Goal: Task Accomplishment & Management: Manage account settings

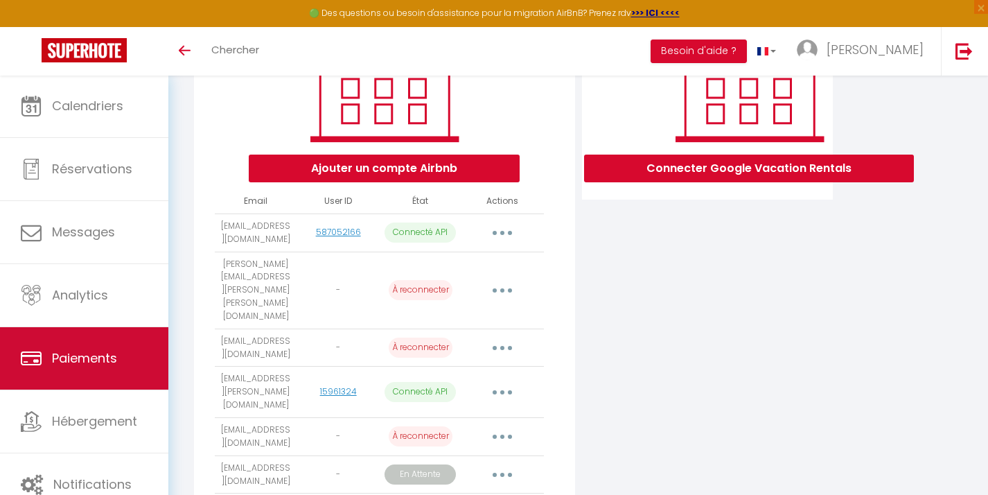
scroll to position [555, 0]
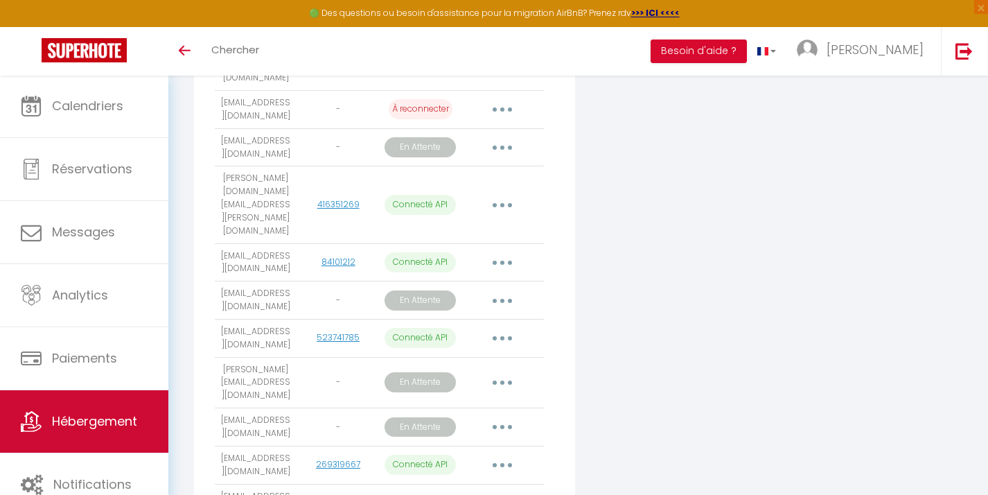
click at [94, 432] on link "Hébergement" at bounding box center [84, 421] width 168 height 62
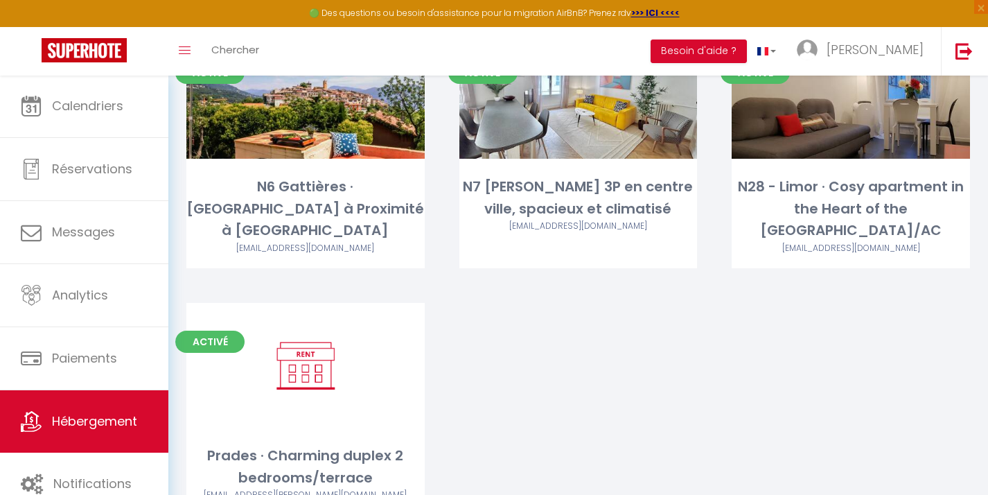
scroll to position [458, 0]
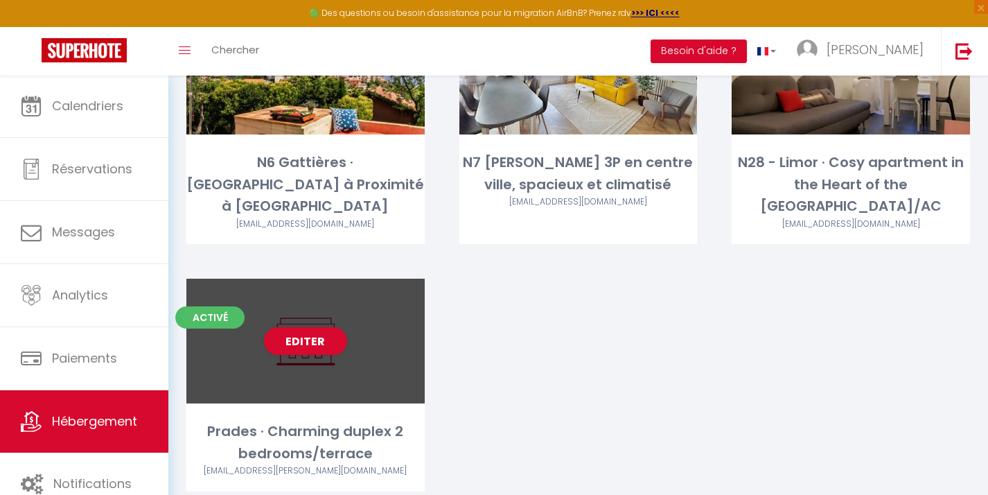
click at [241, 324] on div "Editer" at bounding box center [305, 341] width 238 height 125
select select "3"
select select "2"
select select "1"
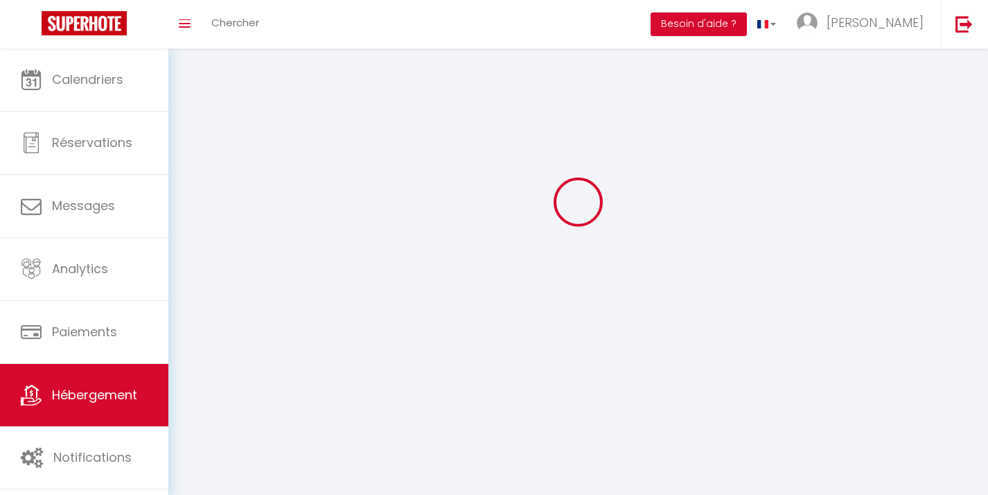
select select
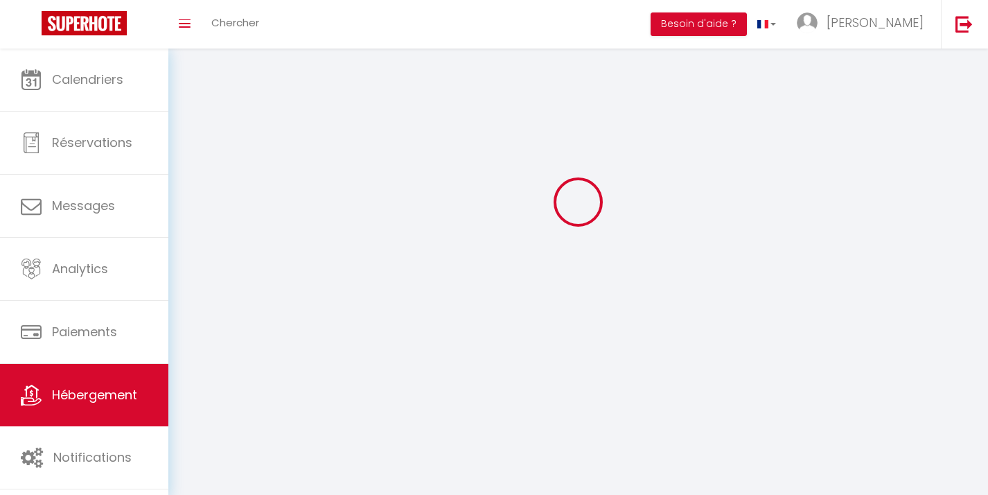
select select
checkbox input "false"
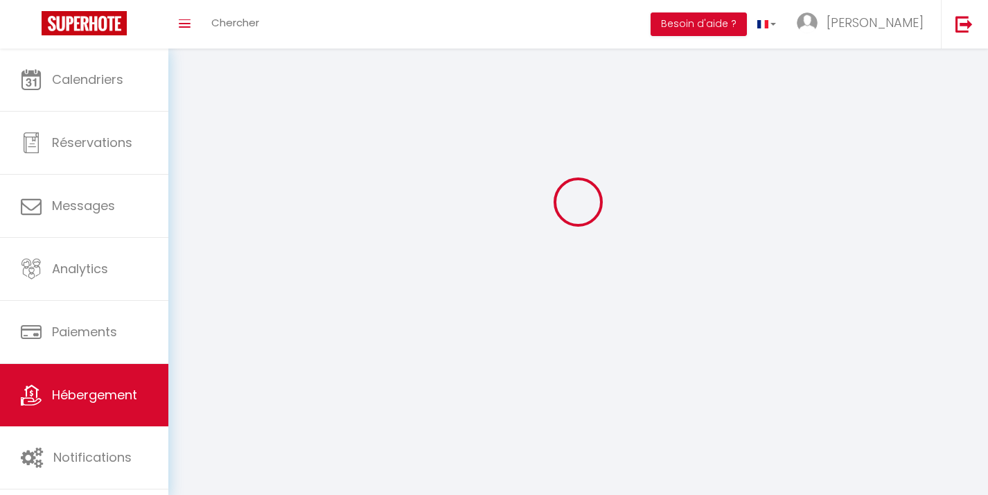
checkbox input "false"
select select
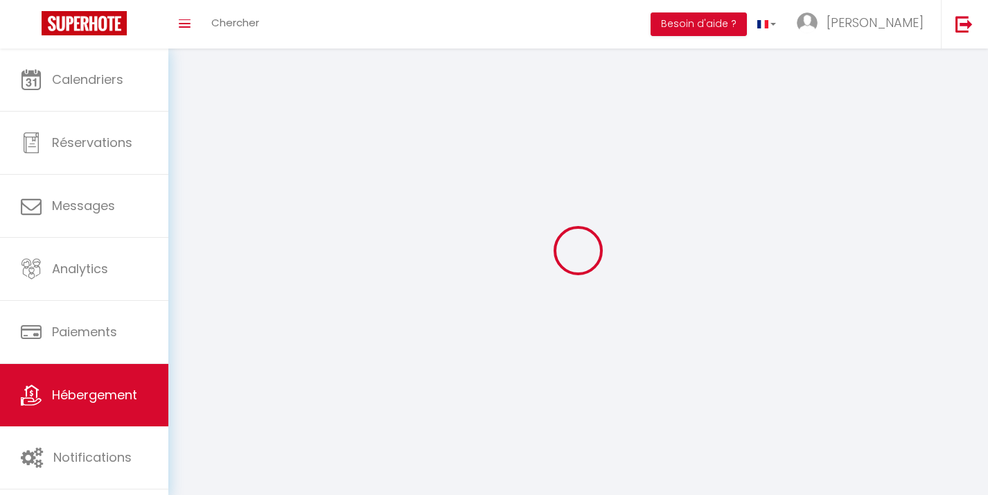
select select
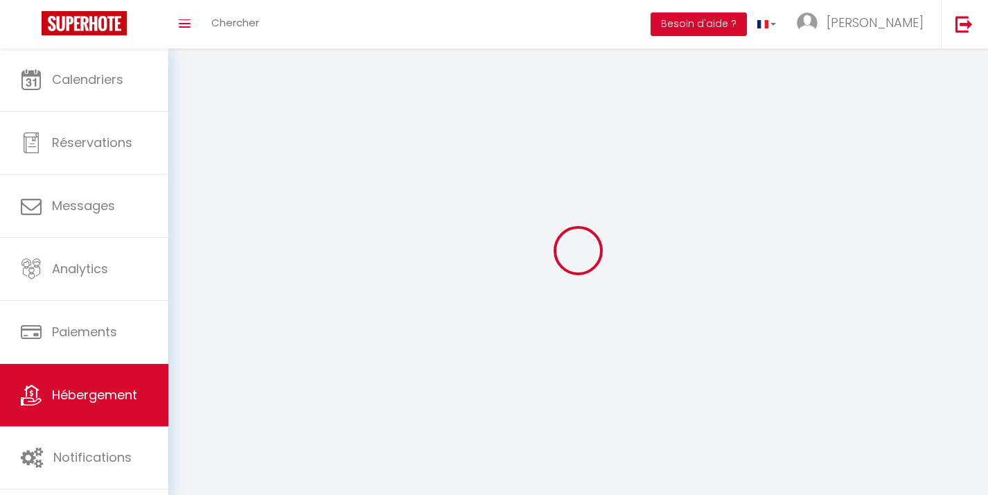
checkbox input "false"
select select
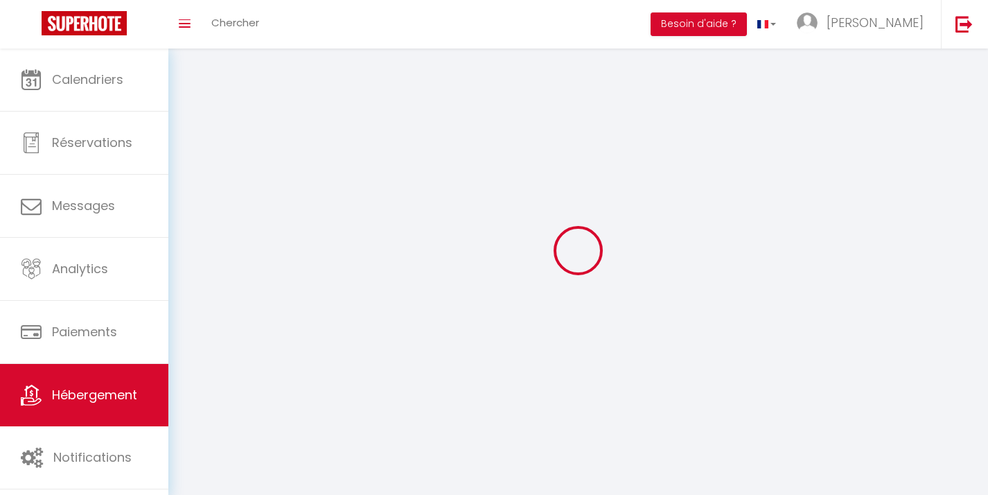
select select
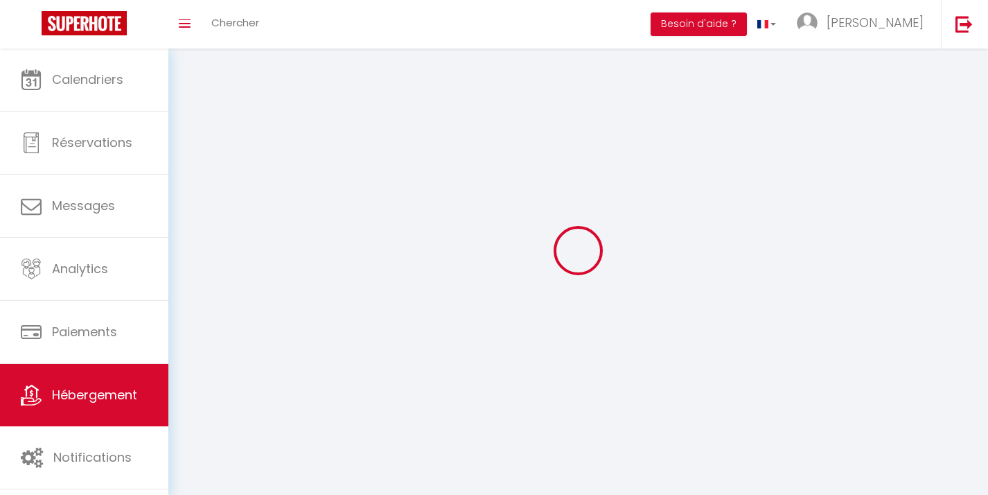
select select
checkbox input "false"
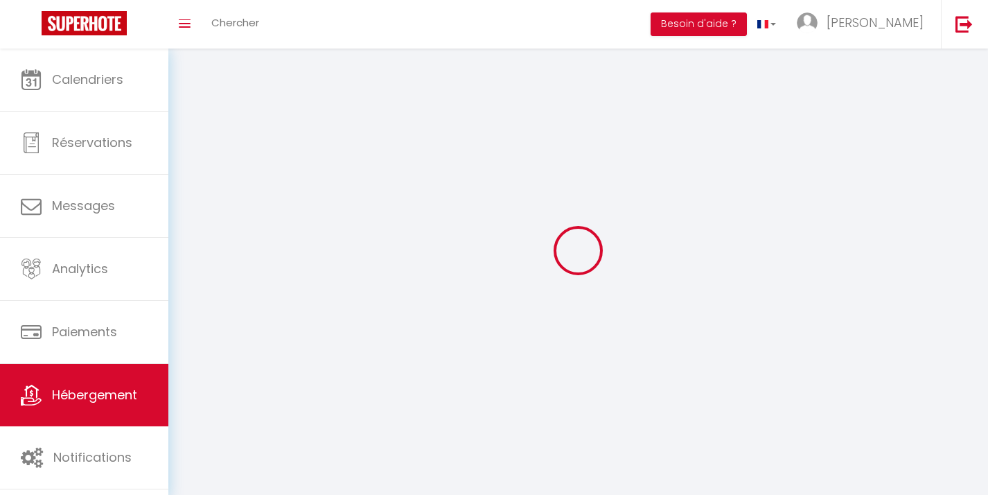
checkbox input "false"
select select
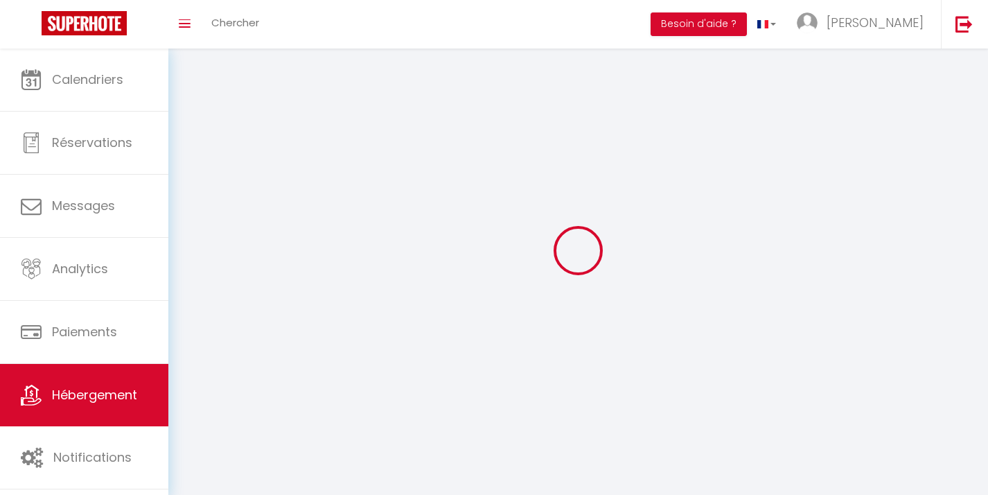
select select
checkbox input "false"
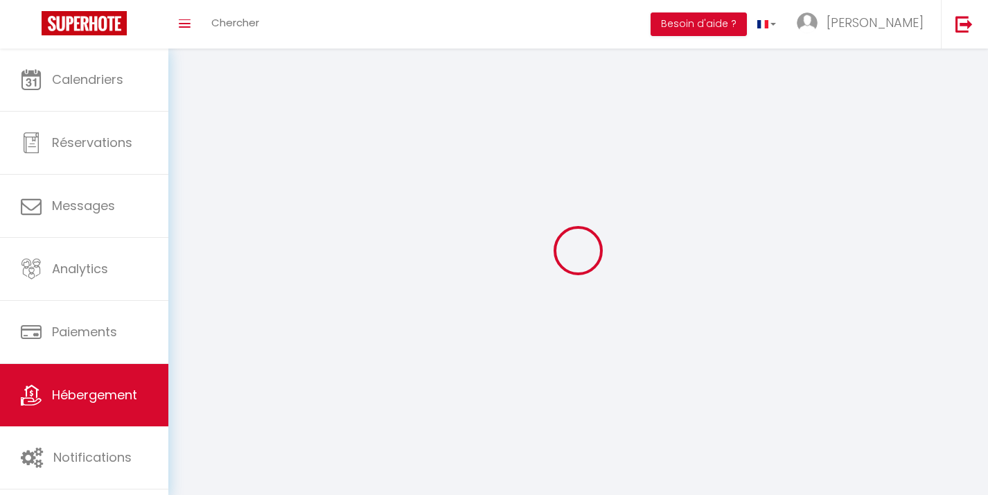
checkbox input "false"
select select
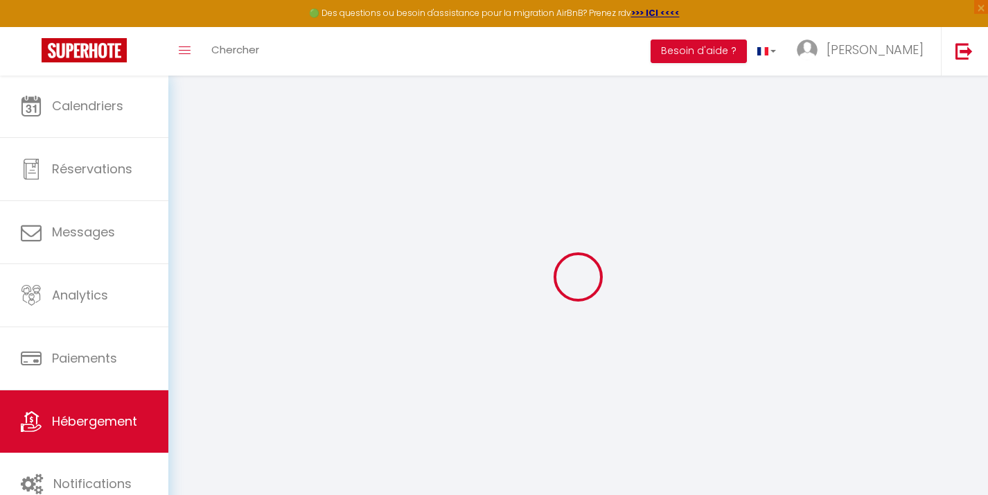
select select
checkbox input "false"
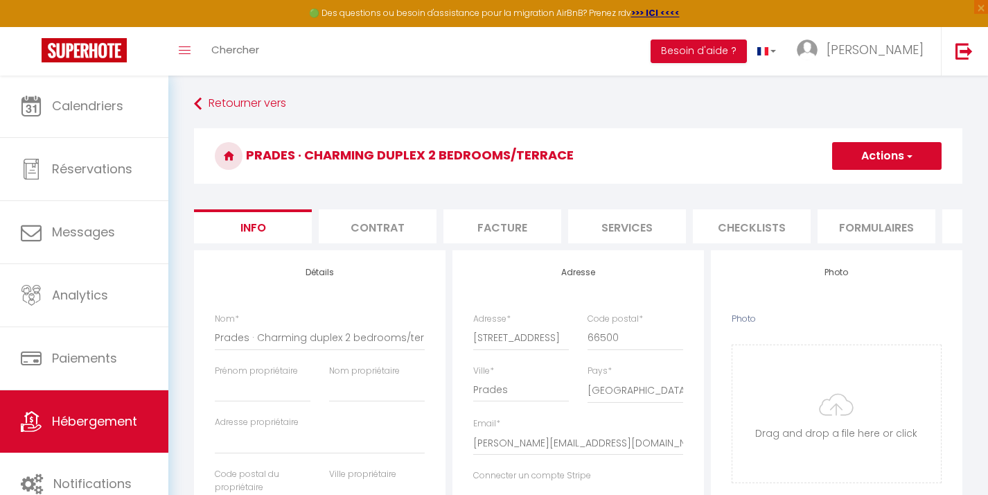
select select
checkbox input "false"
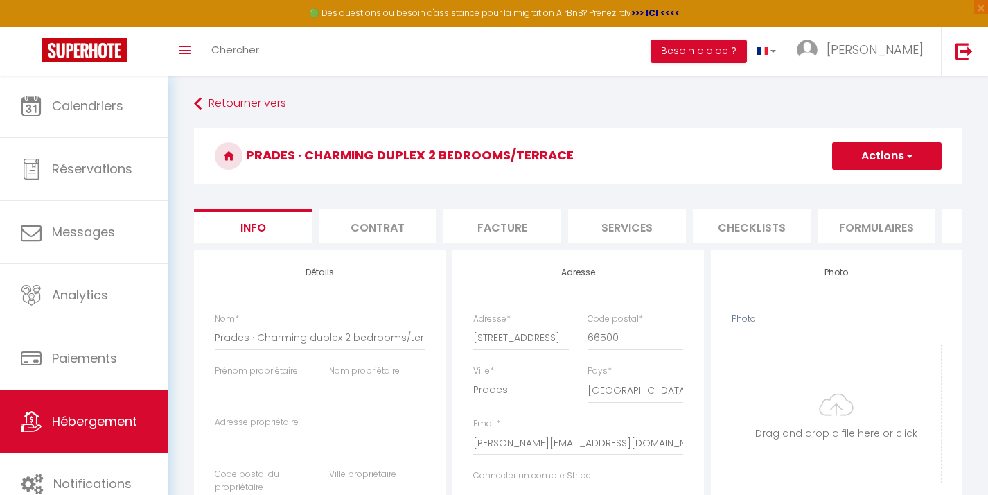
select select "well_reviewed_guests"
select select "EUR"
select select
select select "22730-1039114784043577844"
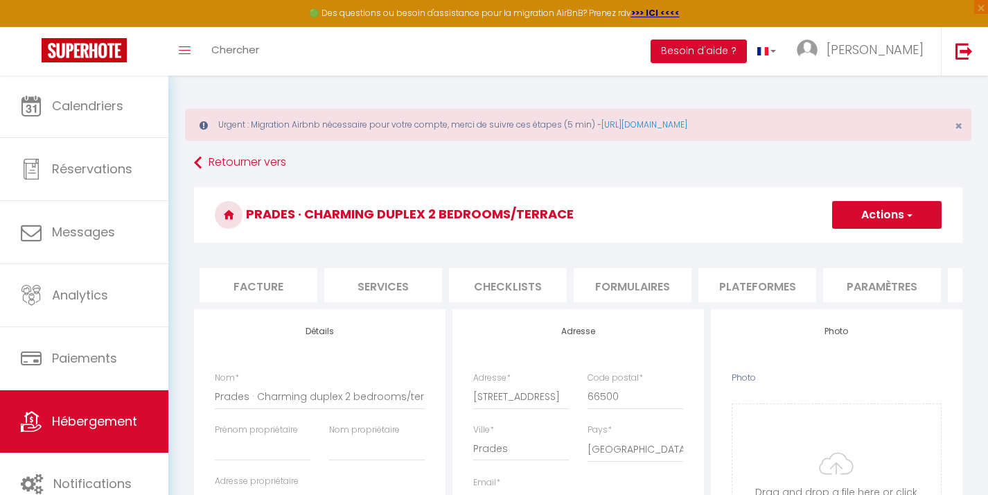
scroll to position [0, 276]
click at [748, 281] on li "Plateformes" at bounding box center [725, 285] width 118 height 34
select select
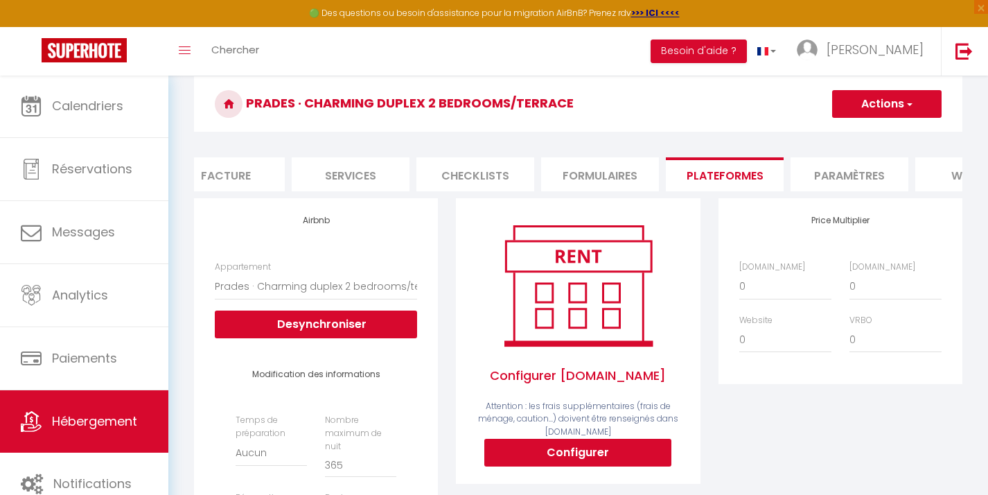
scroll to position [121, 0]
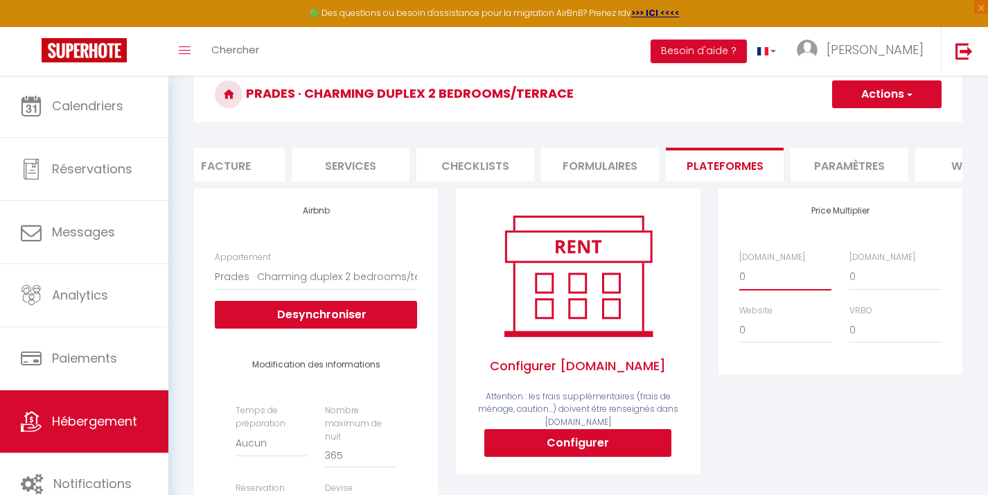
select select "+ 22 %"
select select
select select "+ 19 %"
select select
click at [899, 91] on button "Actions" at bounding box center [886, 94] width 109 height 28
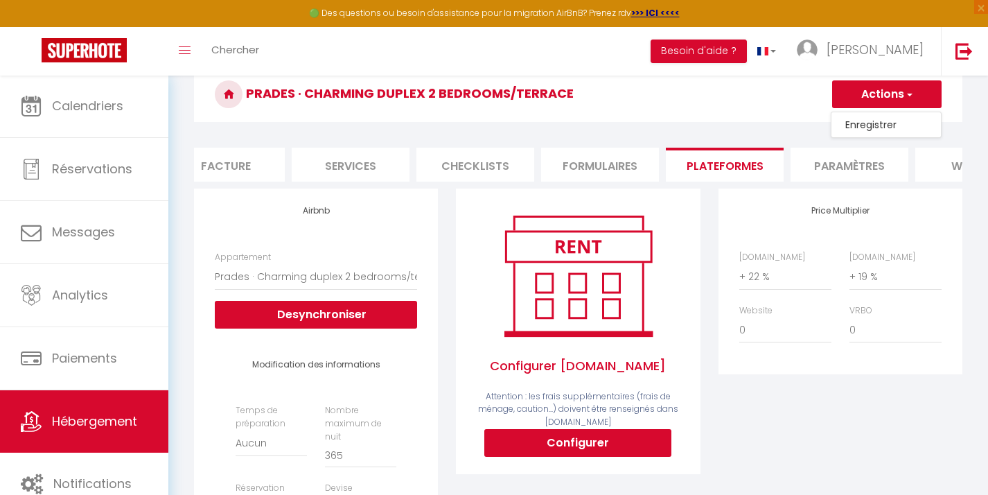
click at [883, 129] on link "Enregistrer" at bounding box center [886, 125] width 109 height 18
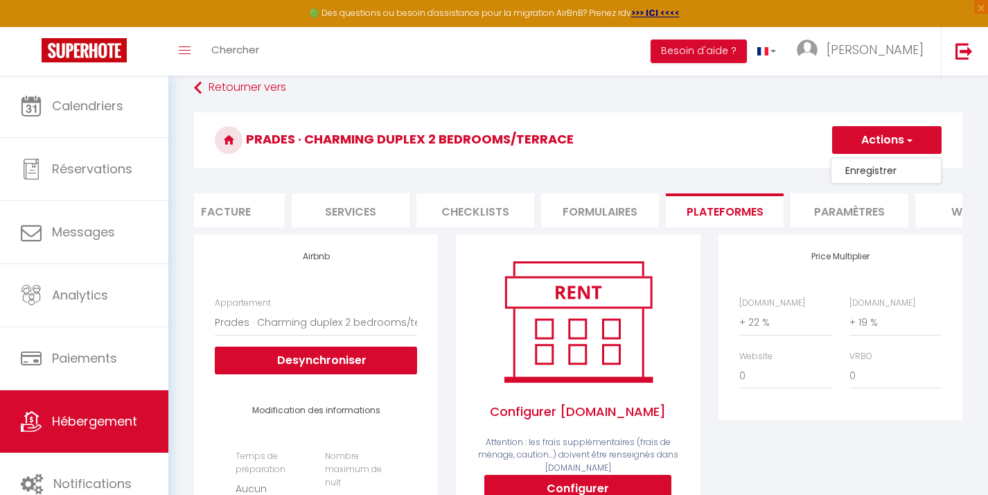
select select "well_reviewed_guests"
select select "EUR"
select select
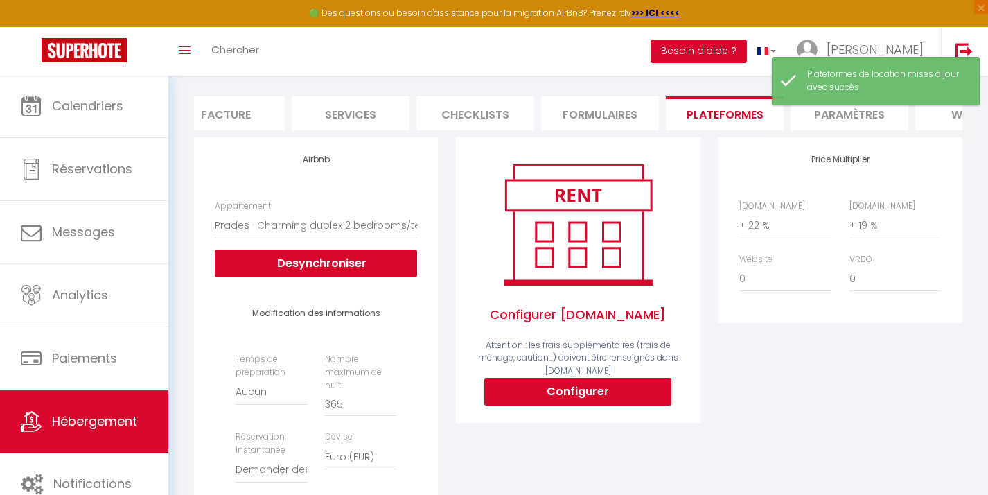
scroll to position [69, 0]
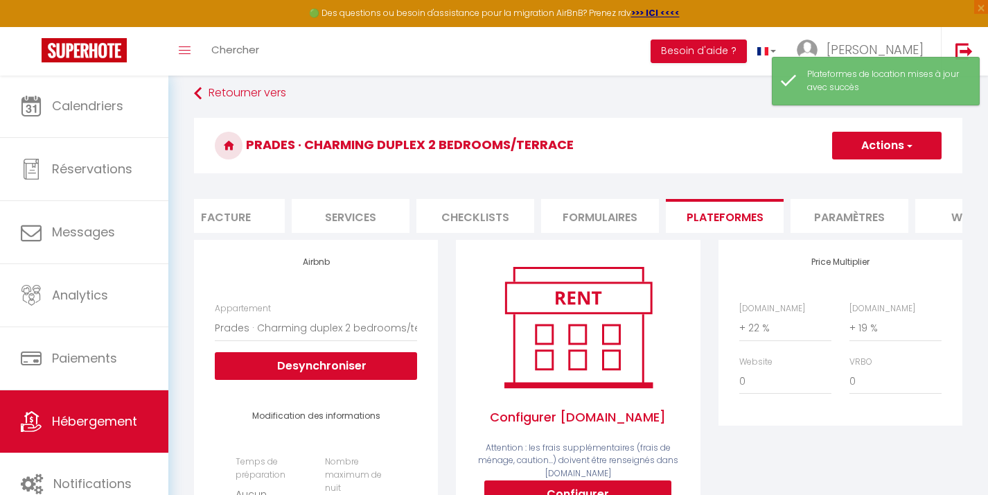
click at [834, 215] on li "Paramètres" at bounding box center [850, 216] width 118 height 34
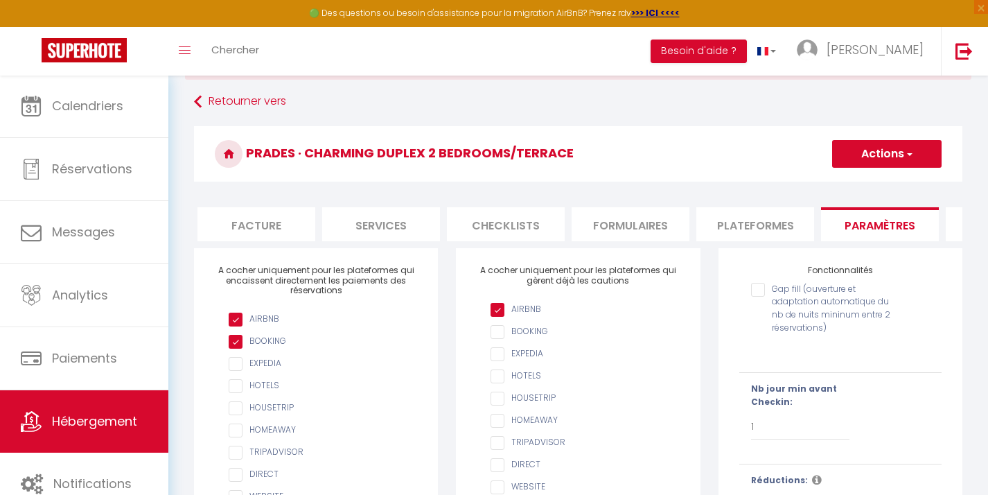
scroll to position [0, 228]
click at [755, 218] on li "Plateformes" at bounding box center [773, 224] width 118 height 34
select select
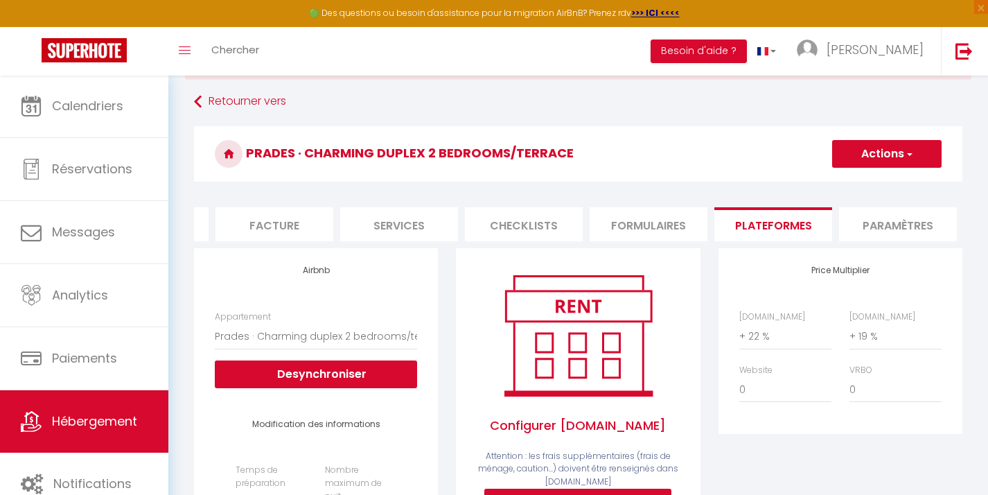
scroll to position [167, 0]
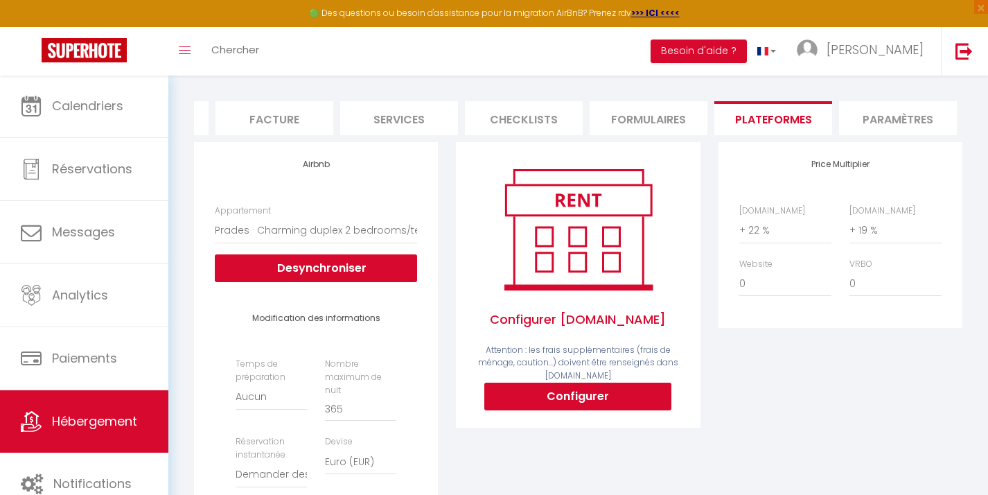
click at [585, 407] on button "Configurer" at bounding box center [577, 396] width 187 height 28
select select
type input "[EMAIL_ADDRESS][PERSON_NAME][DOMAIN_NAME]"
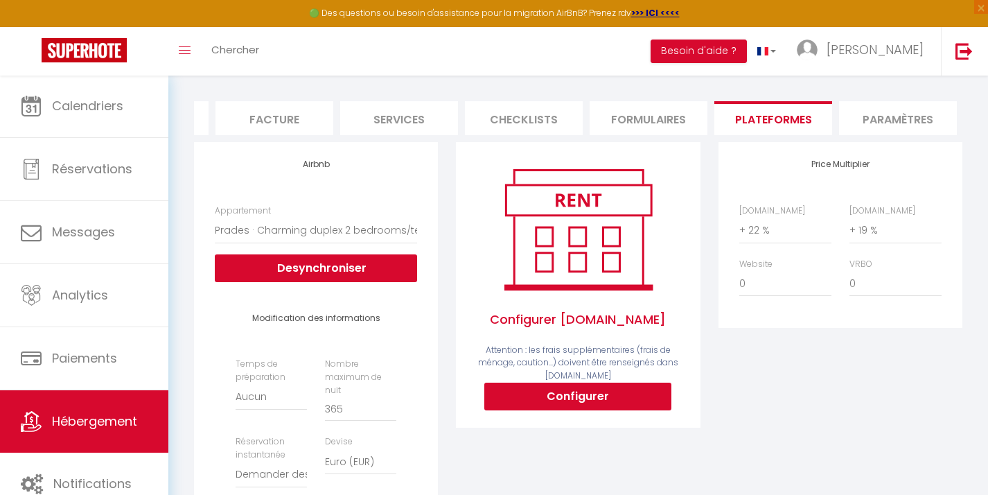
type input "[PERSON_NAME][EMAIL_ADDRESS][DOMAIN_NAME]"
select select
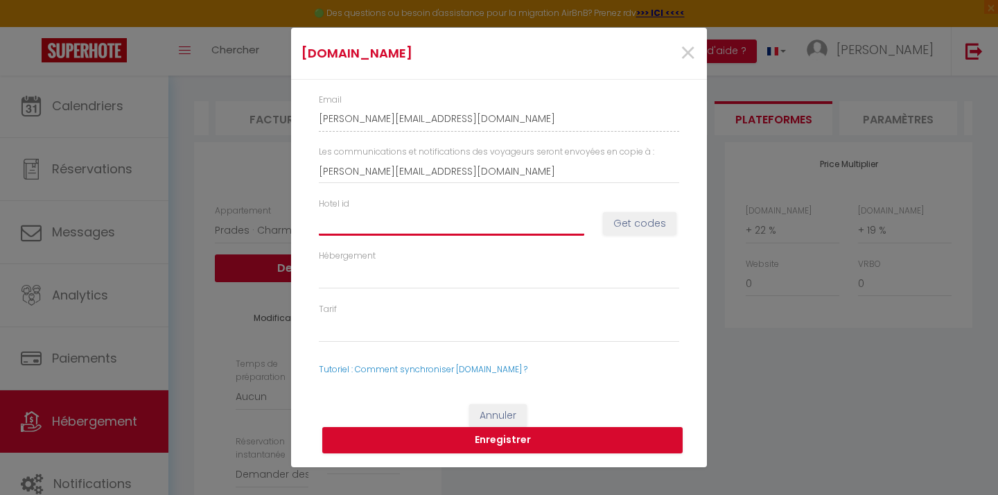
click at [443, 224] on input "Hotel id" at bounding box center [451, 223] width 265 height 25
paste input "11208975"
type input "11208975"
select select
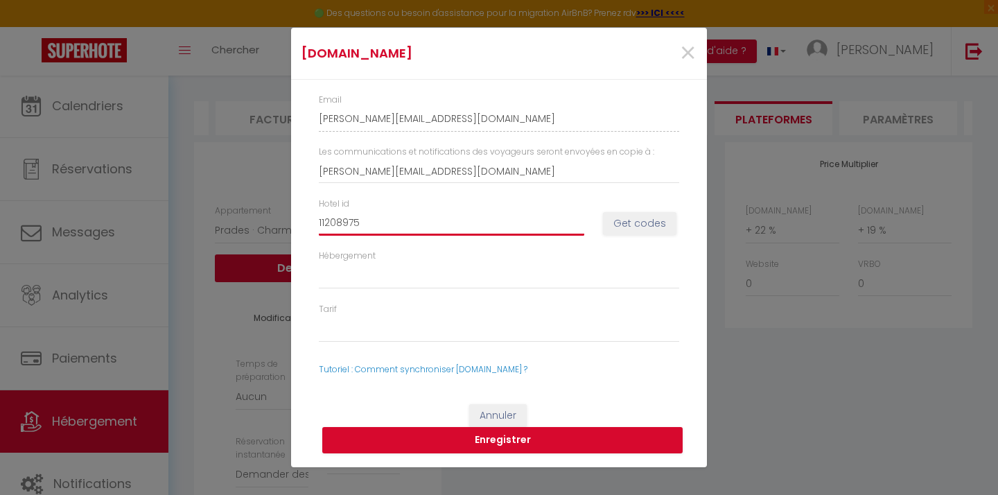
select select
type input "11208975"
click at [640, 226] on button "Get codes" at bounding box center [639, 224] width 73 height 24
select select
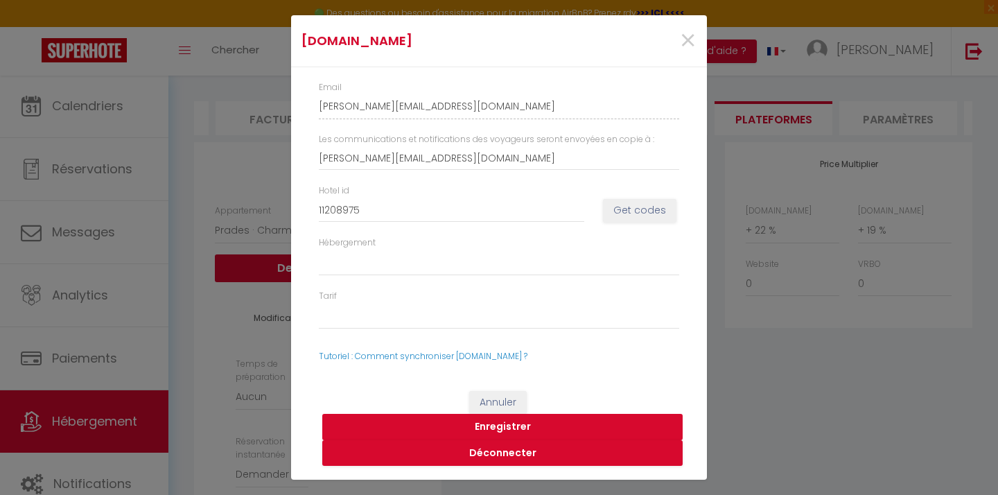
click at [515, 425] on button "Enregistrer" at bounding box center [502, 427] width 360 height 26
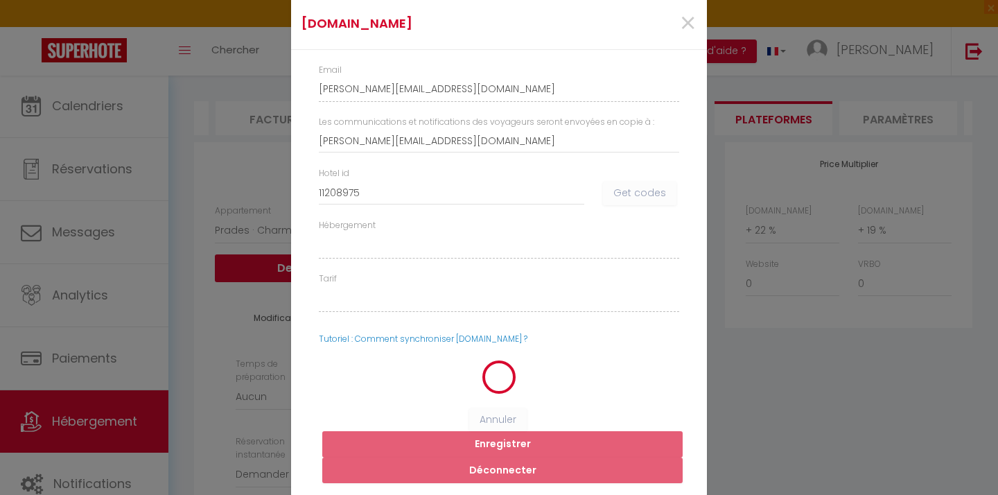
select select
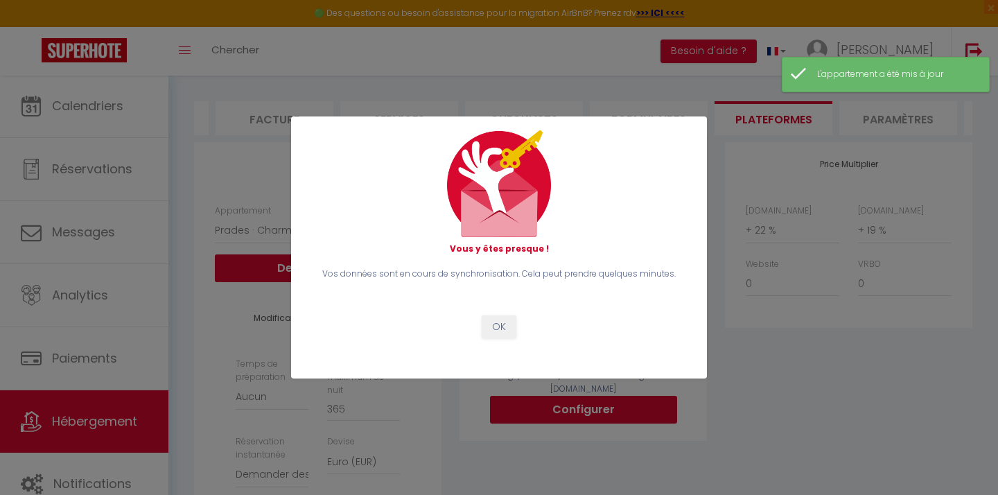
click at [501, 324] on button "OK" at bounding box center [499, 327] width 35 height 24
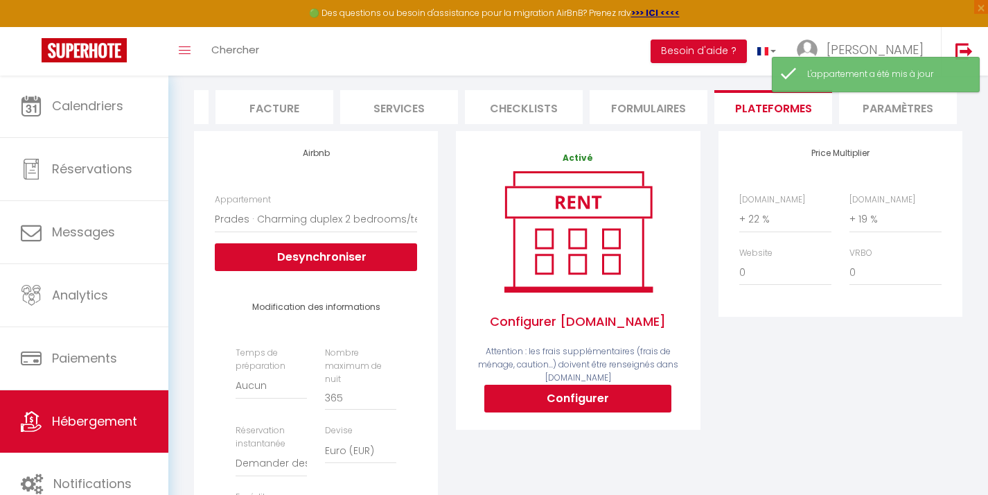
scroll to position [0, 0]
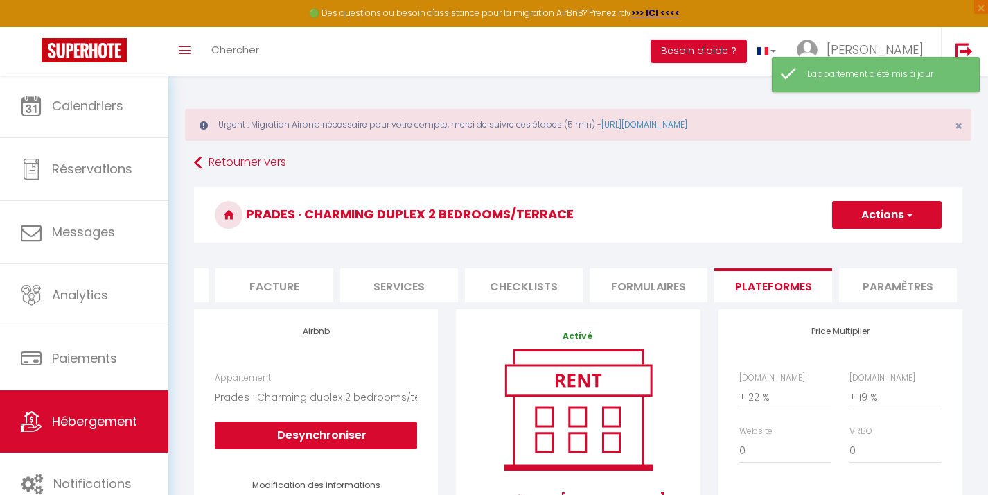
click at [895, 211] on button "Actions" at bounding box center [886, 215] width 109 height 28
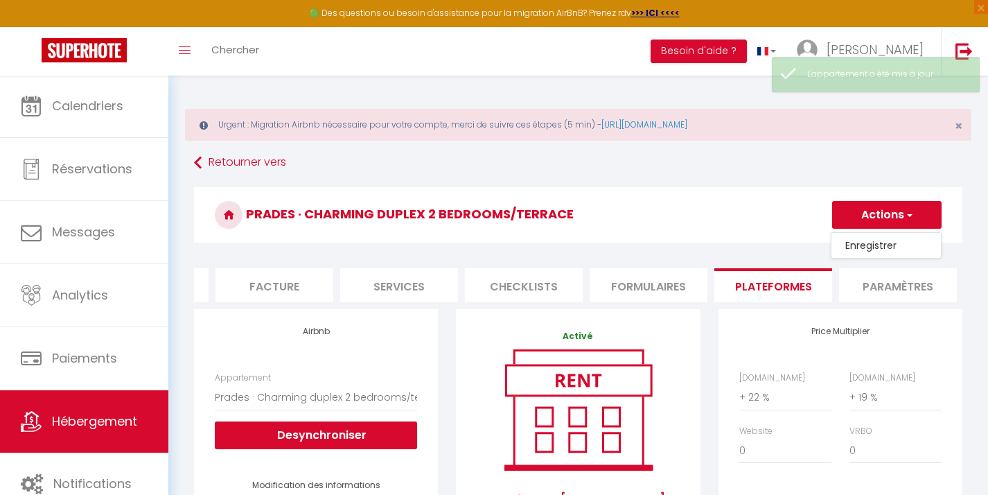
click at [862, 246] on link "Enregistrer" at bounding box center [886, 245] width 109 height 18
select select "well_reviewed_guests"
select select "EUR"
select select
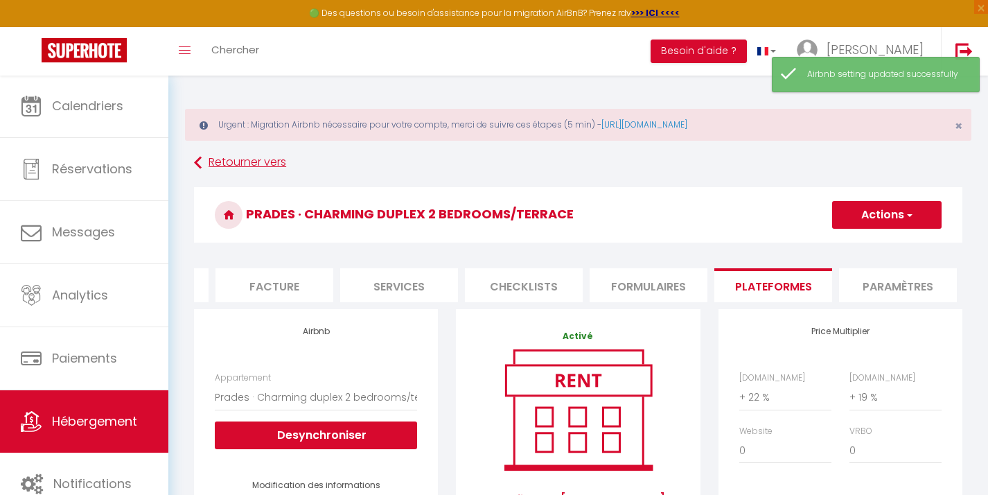
scroll to position [3, 0]
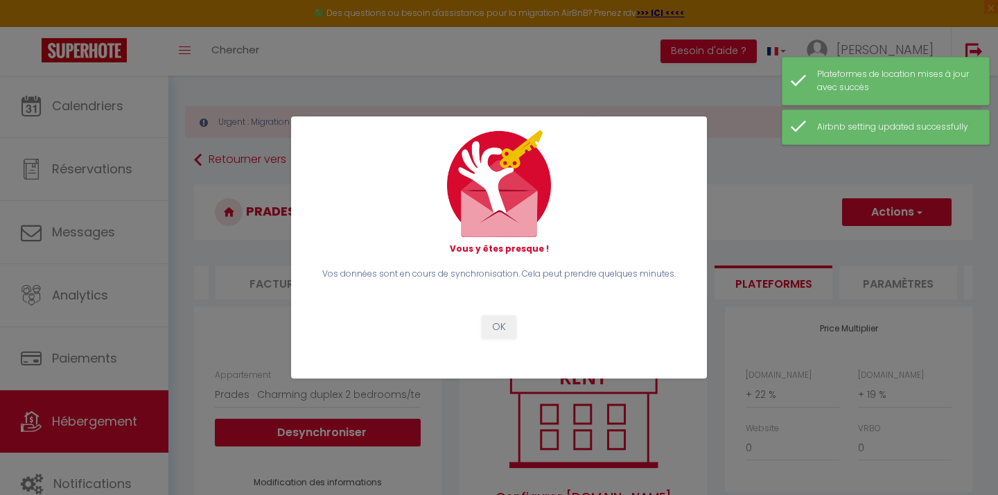
click at [496, 331] on button "OK" at bounding box center [499, 327] width 35 height 24
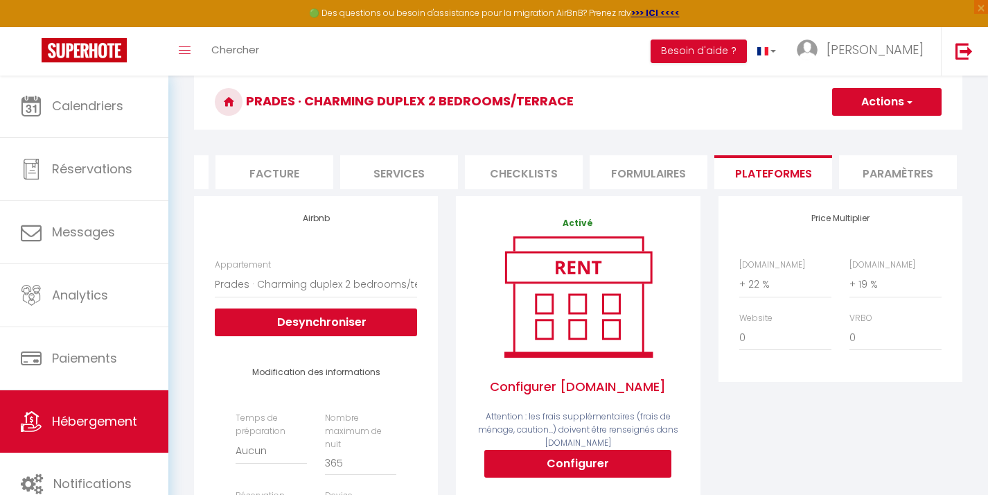
scroll to position [0, 0]
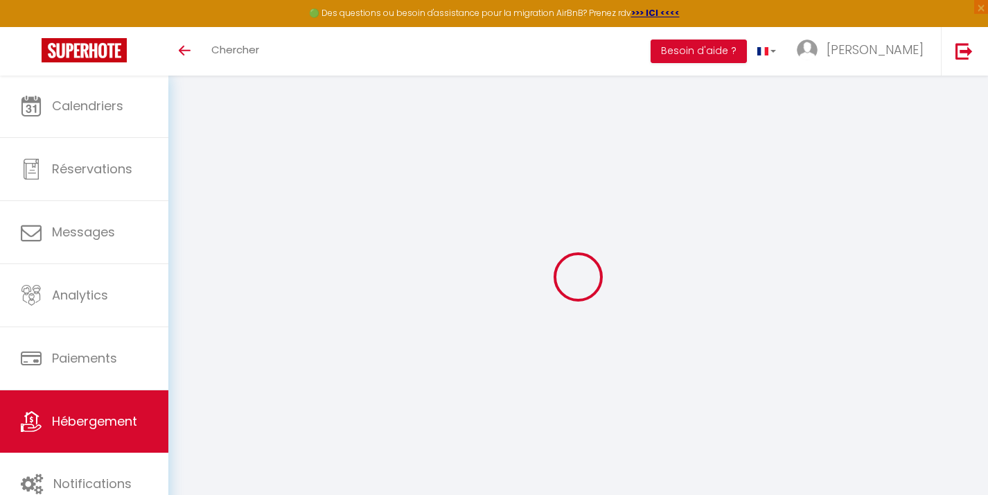
select select "+ 22 %"
select select "+ 19 %"
select select "well_reviewed_guests"
select select "EUR"
select select
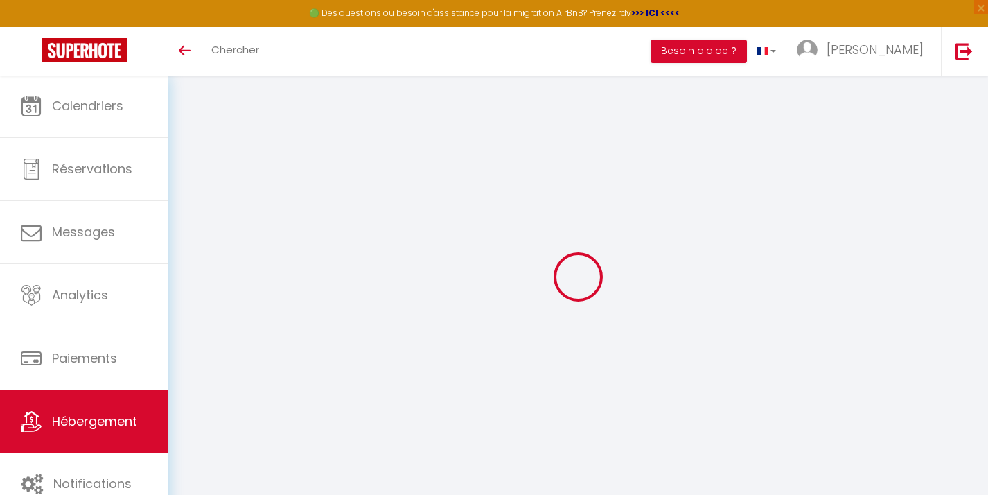
select select "22730-1039114784043577844"
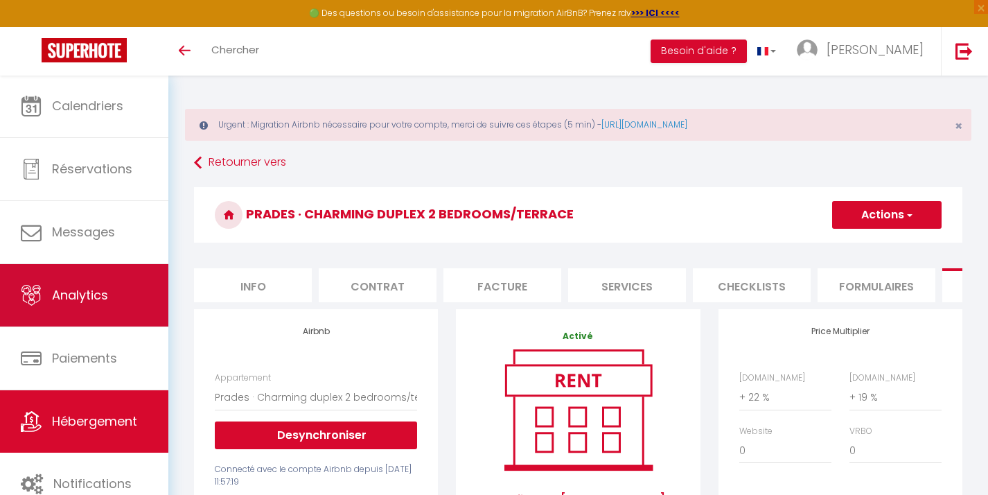
click at [114, 289] on link "Analytics" at bounding box center [84, 295] width 168 height 62
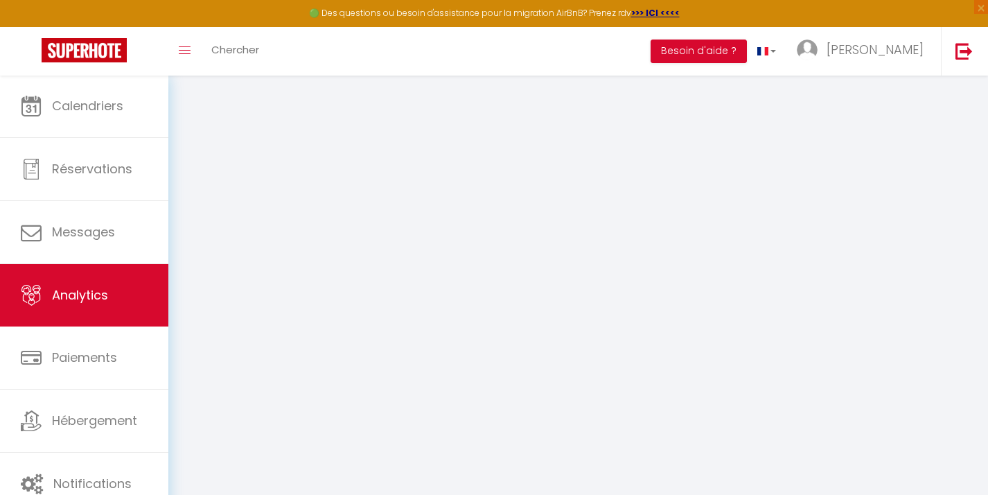
select select "2025"
select select "10"
